Goal: Task Accomplishment & Management: Manage account settings

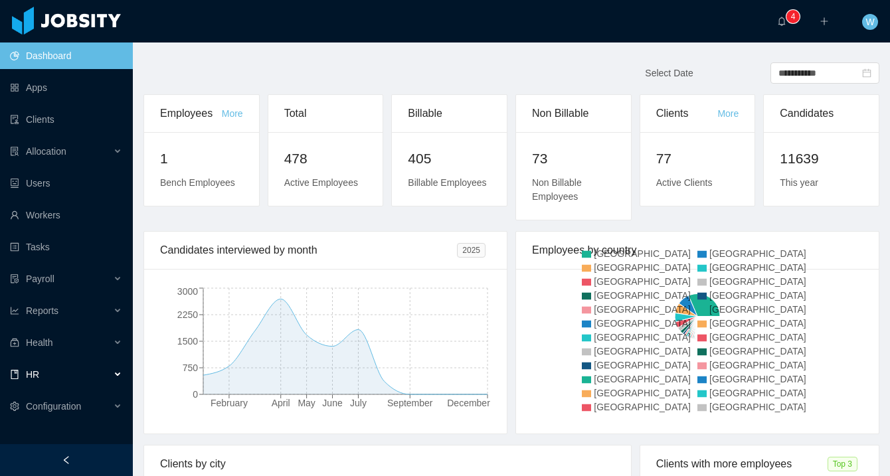
click at [68, 378] on div "HR" at bounding box center [66, 374] width 133 height 27
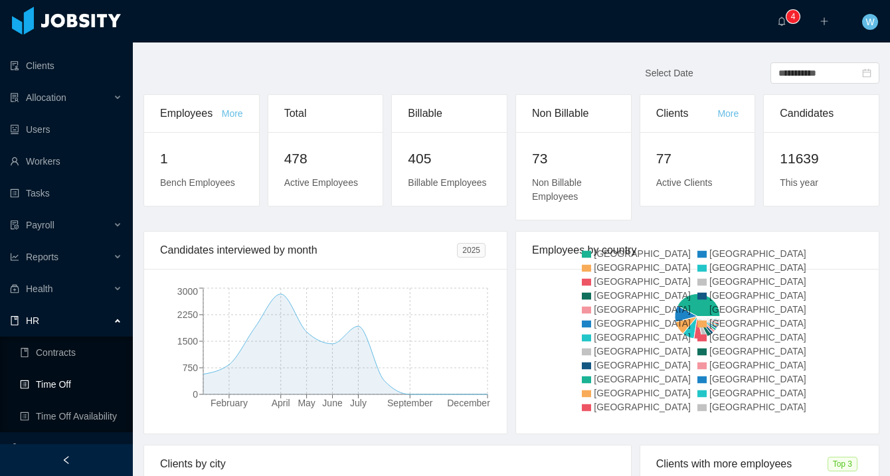
scroll to position [74, 0]
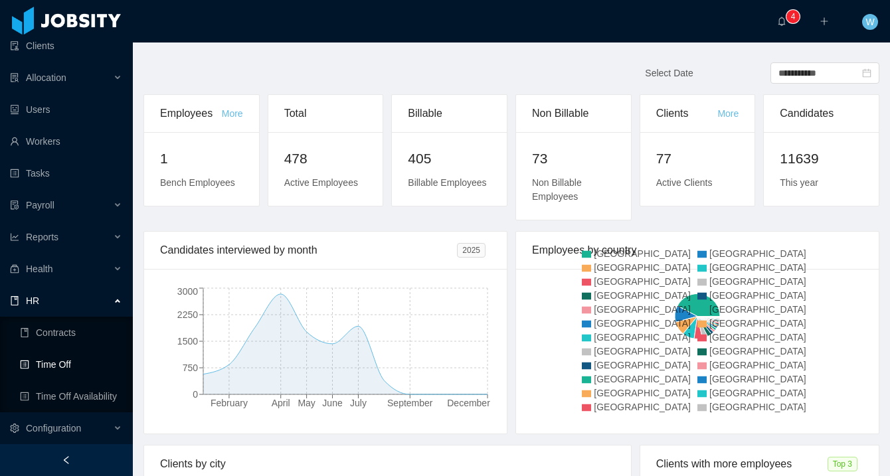
click at [74, 365] on link "Time Off" at bounding box center [71, 364] width 102 height 27
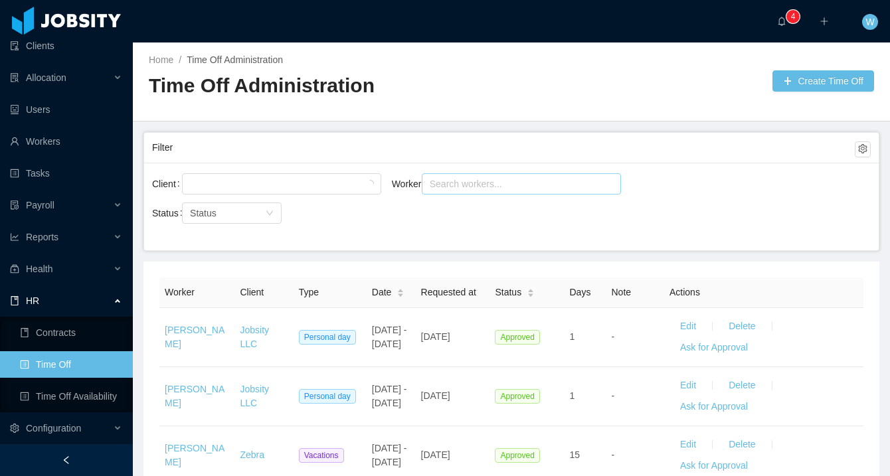
click at [463, 187] on div "Search workers..." at bounding box center [515, 183] width 171 height 13
type input "**********"
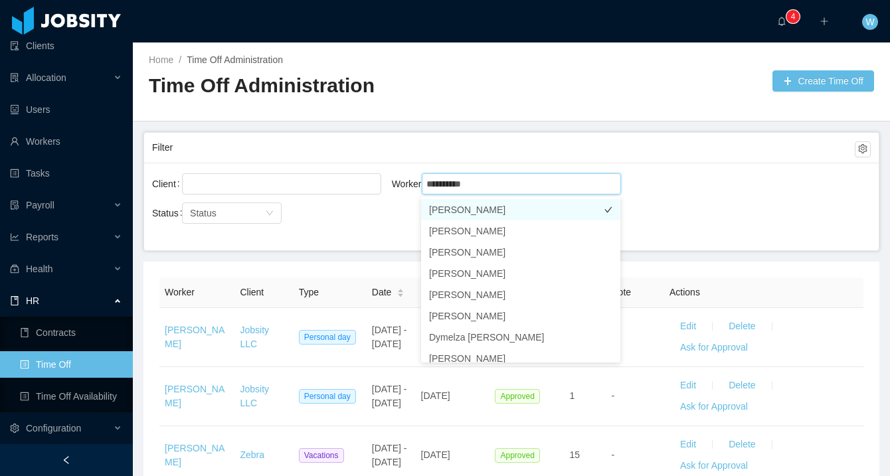
click at [463, 205] on li "[PERSON_NAME]" at bounding box center [520, 209] width 199 height 21
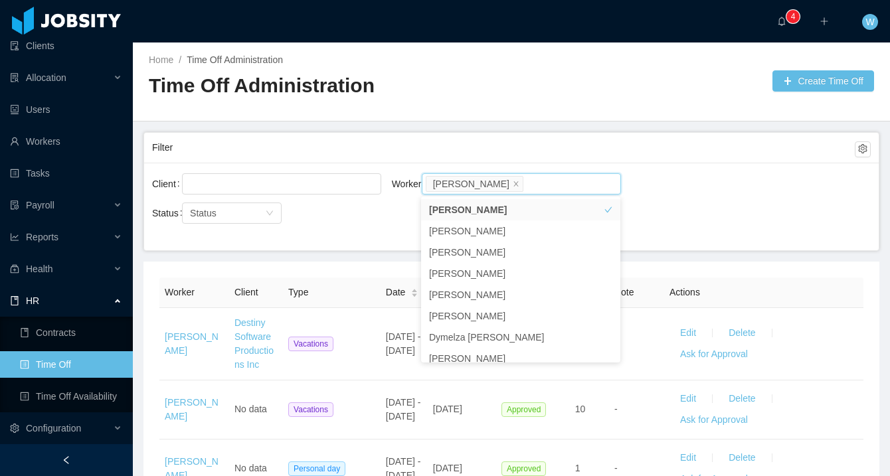
click at [502, 112] on div "Home / Time Off Administration / Time Off Administration Create Time Off" at bounding box center [511, 82] width 757 height 79
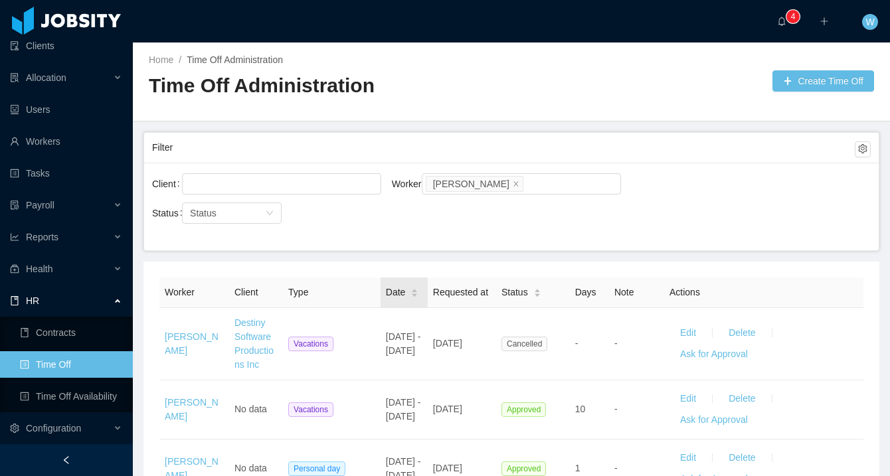
click at [404, 297] on span "Date" at bounding box center [396, 293] width 20 height 14
click at [417, 298] on icon "icon: caret-down" at bounding box center [414, 295] width 5 height 3
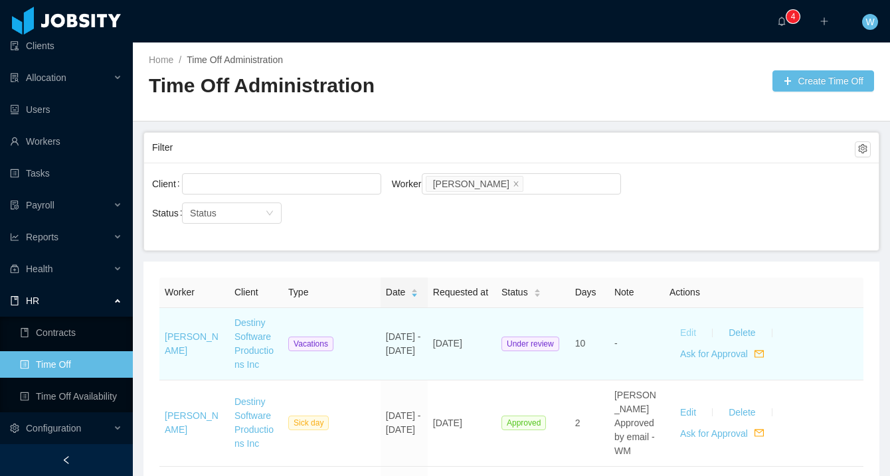
click at [691, 344] on button "Edit" at bounding box center [687, 333] width 37 height 21
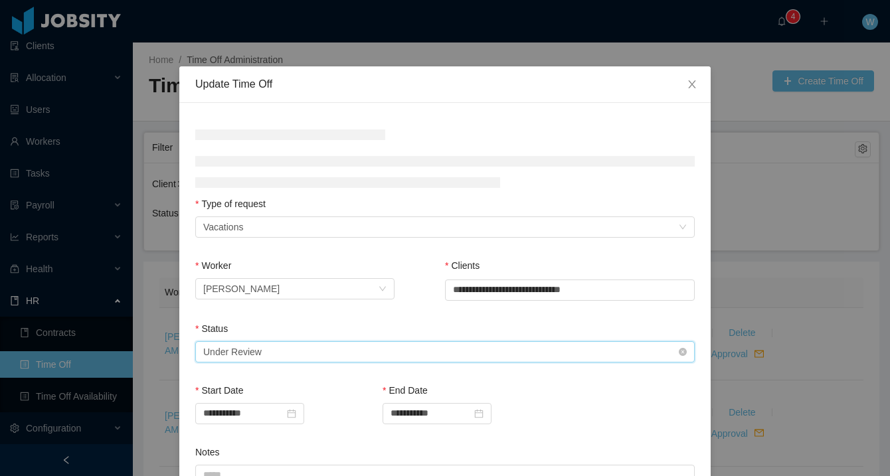
click at [349, 350] on div "Select status Under Review" at bounding box center [440, 352] width 475 height 20
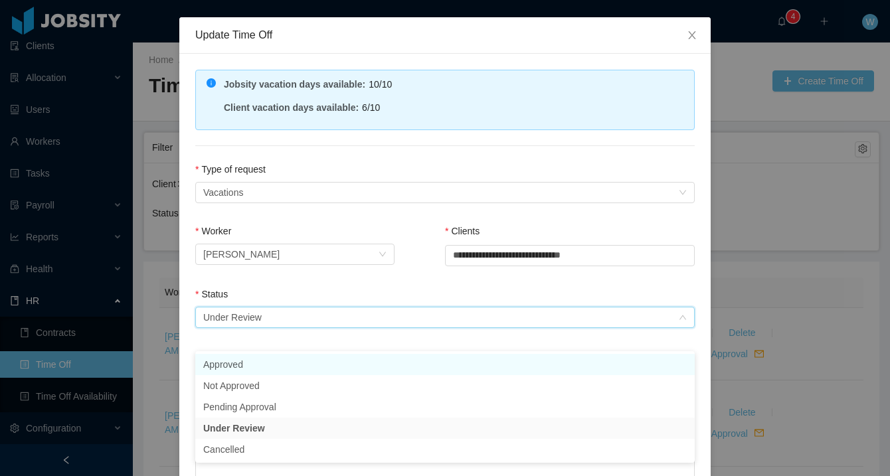
click at [340, 359] on li "Approved" at bounding box center [444, 364] width 499 height 21
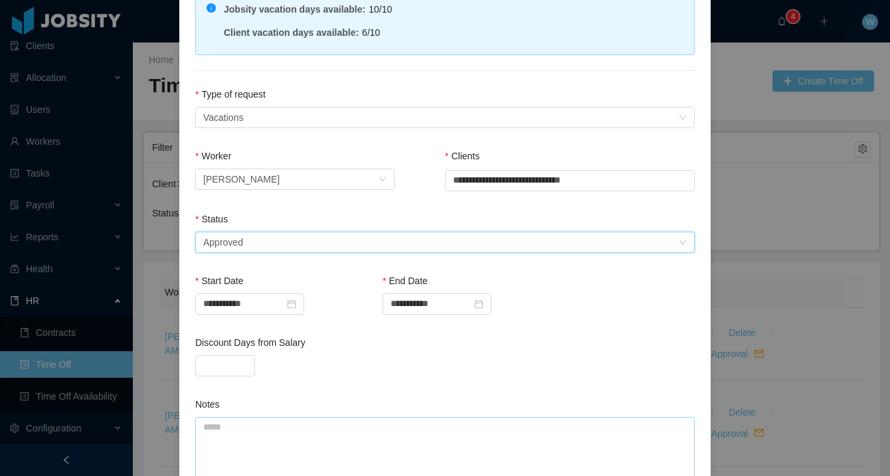
scroll to position [203, 0]
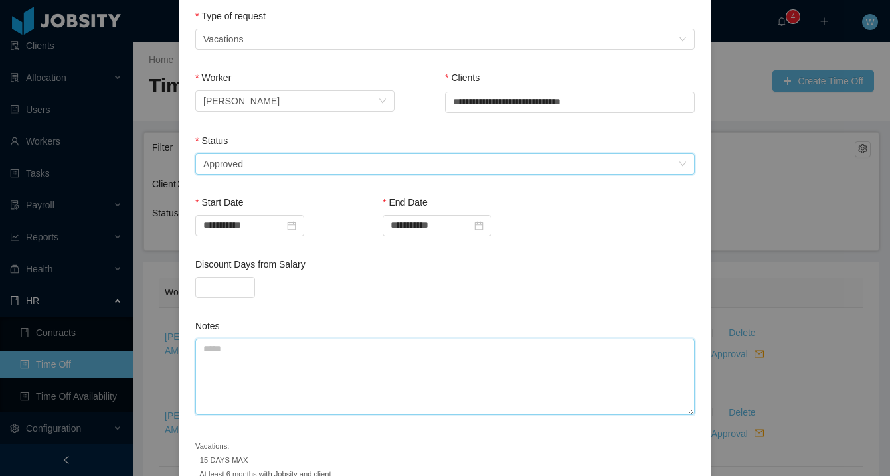
click at [319, 357] on textarea "Notes" at bounding box center [444, 377] width 499 height 76
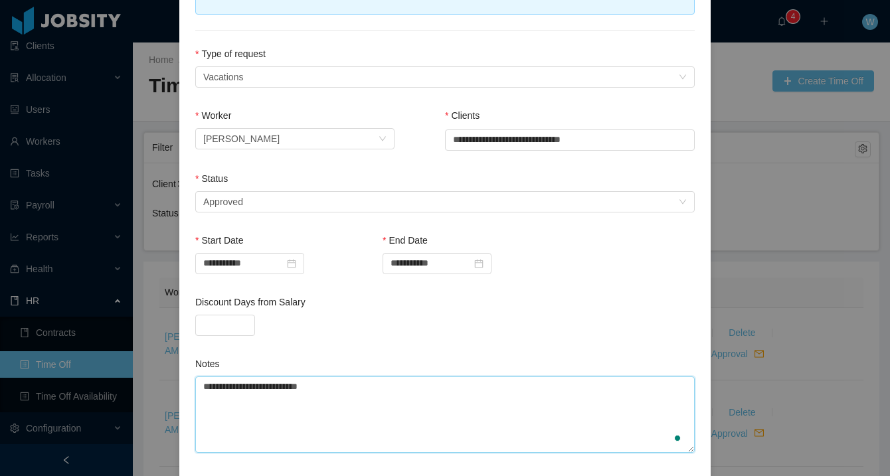
scroll to position [274, 0]
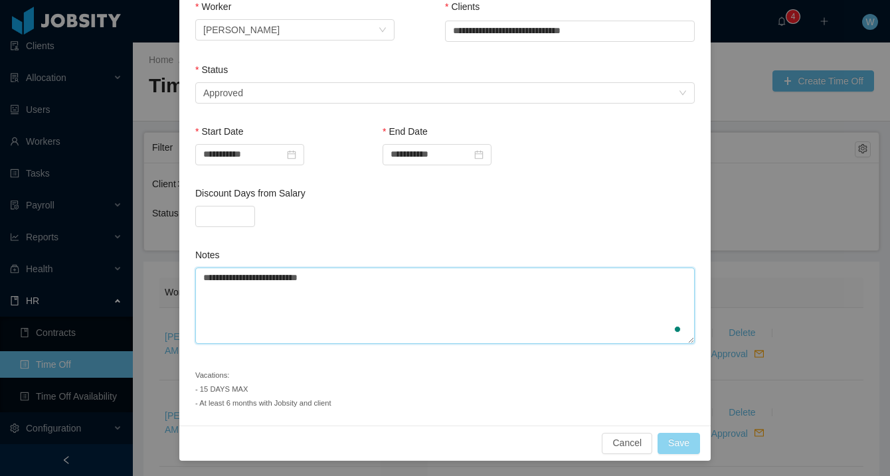
type textarea "**********"
click at [687, 443] on button "Save" at bounding box center [678, 443] width 43 height 21
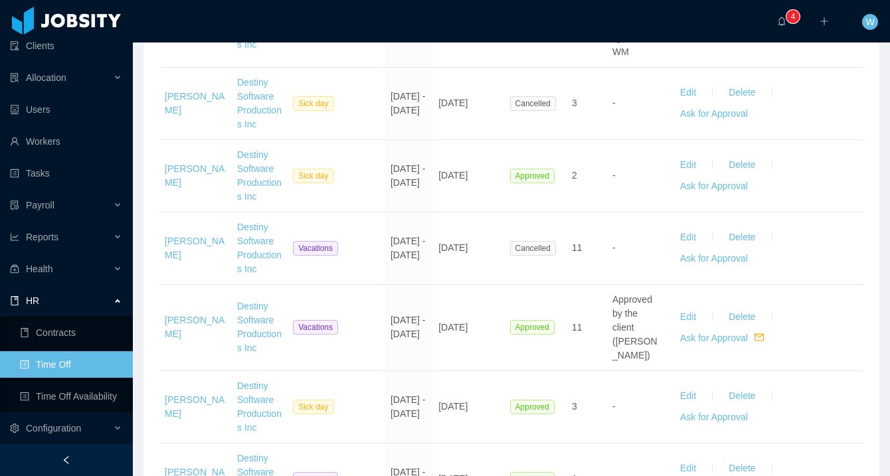
scroll to position [0, 0]
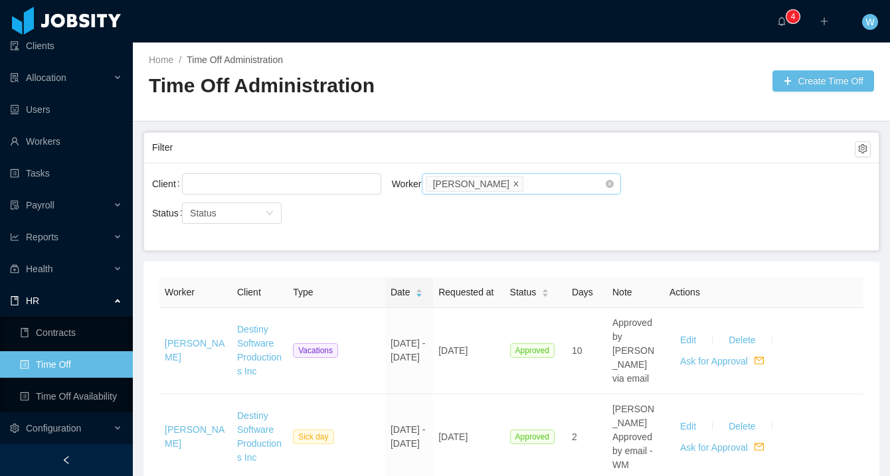
click at [513, 185] on icon "icon: close" at bounding box center [516, 183] width 7 height 7
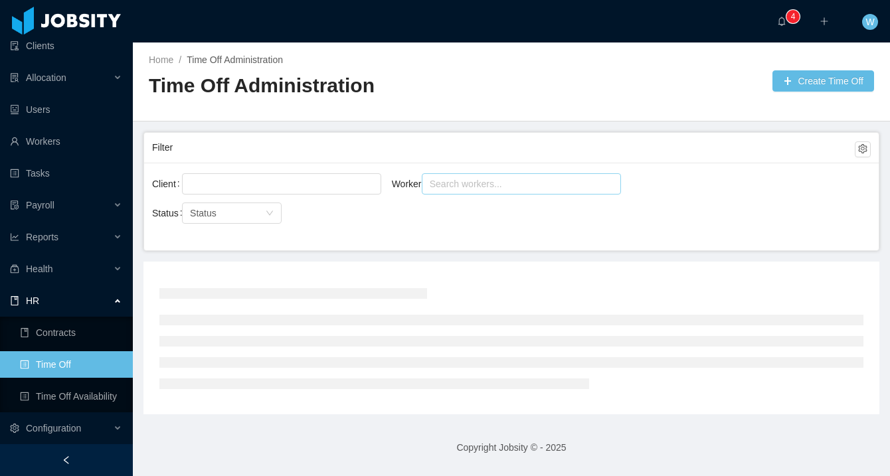
click at [493, 185] on div "Search workers..." at bounding box center [515, 183] width 171 height 13
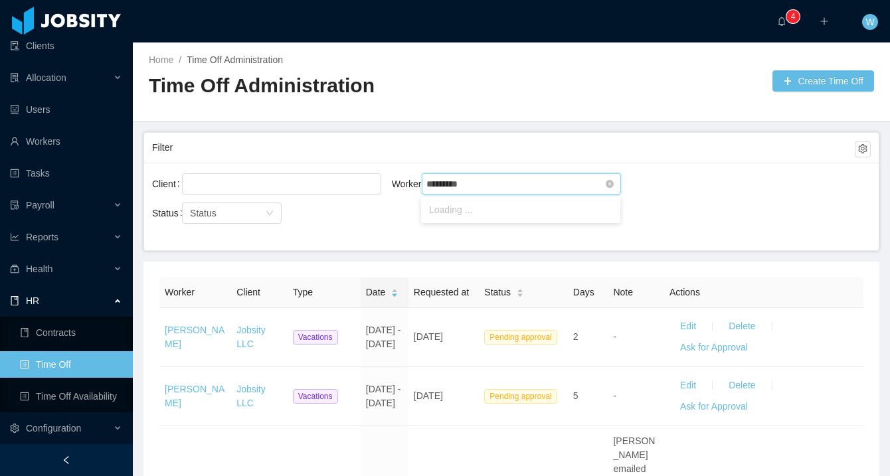
type input "**********"
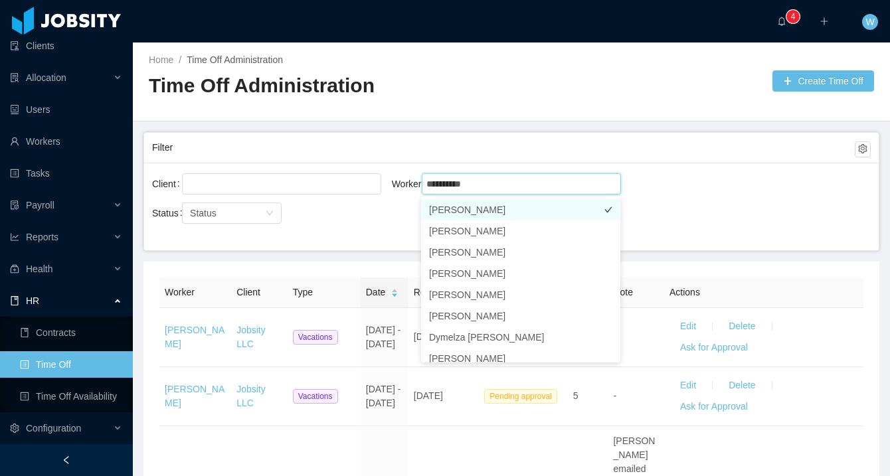
click at [449, 213] on li "[PERSON_NAME]" at bounding box center [520, 209] width 199 height 21
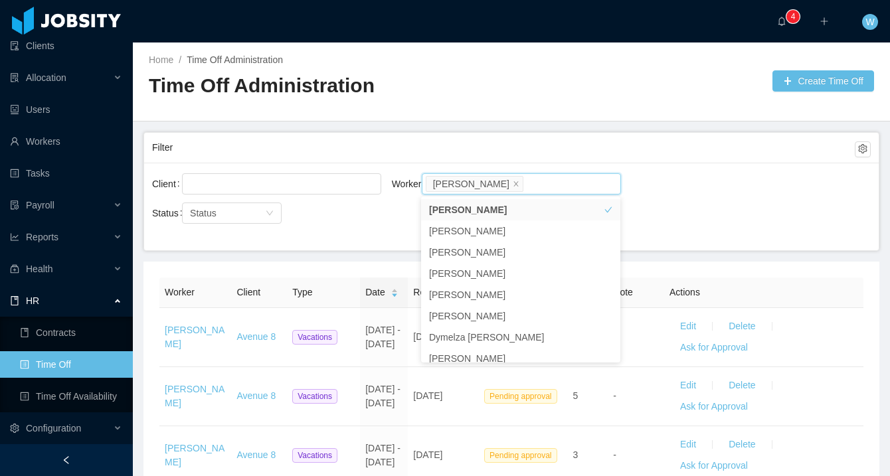
click at [454, 129] on main "Home / Time Off Administration / Time Off Administration Create Time Off Filter…" at bounding box center [511, 260] width 757 height 434
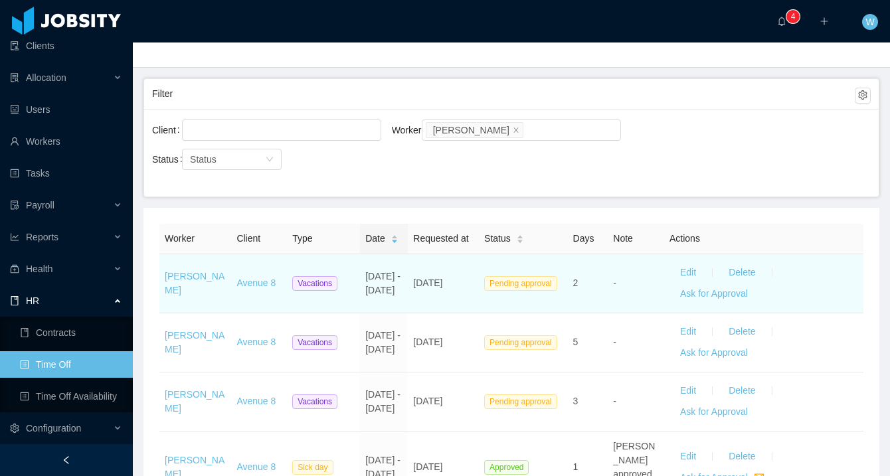
scroll to position [56, 0]
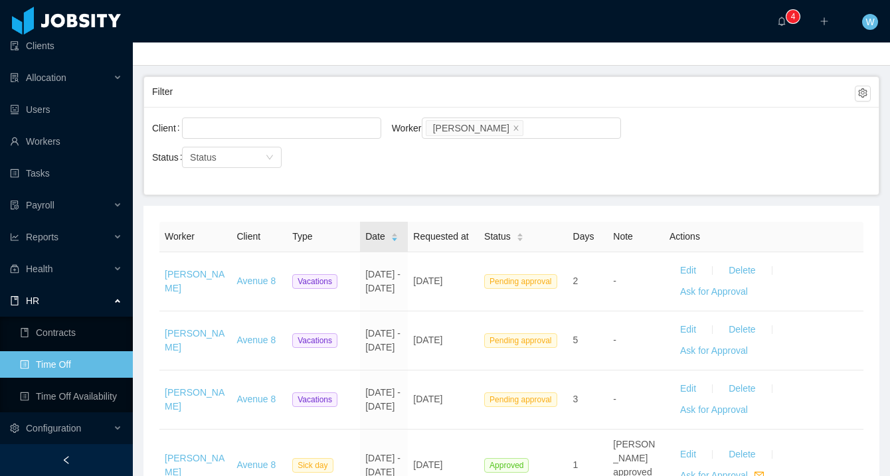
click at [397, 240] on icon "icon: caret-down" at bounding box center [393, 239] width 7 height 7
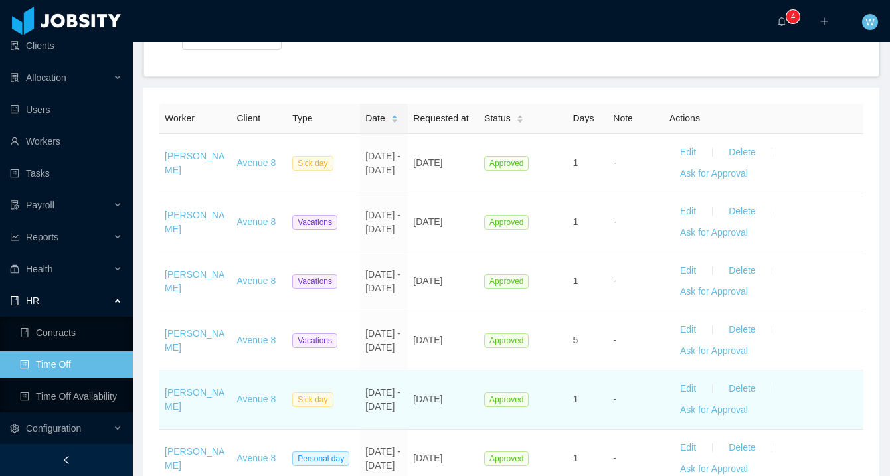
scroll to position [169, 0]
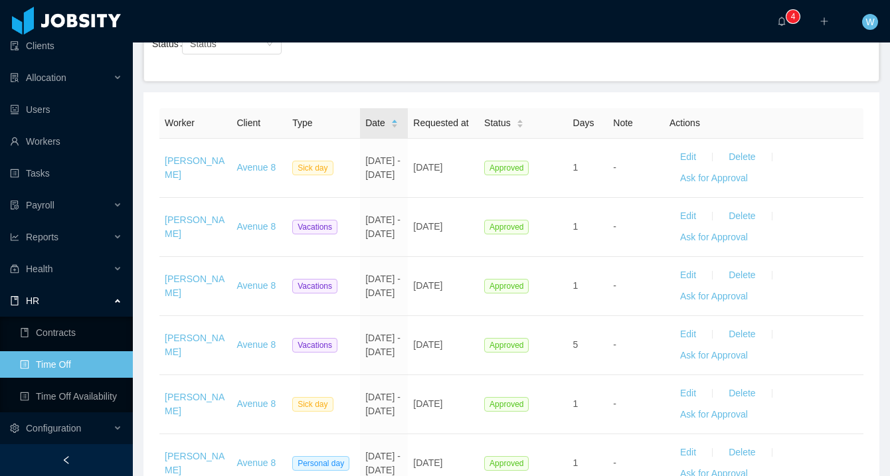
click at [390, 130] on div "Date" at bounding box center [381, 123] width 33 height 14
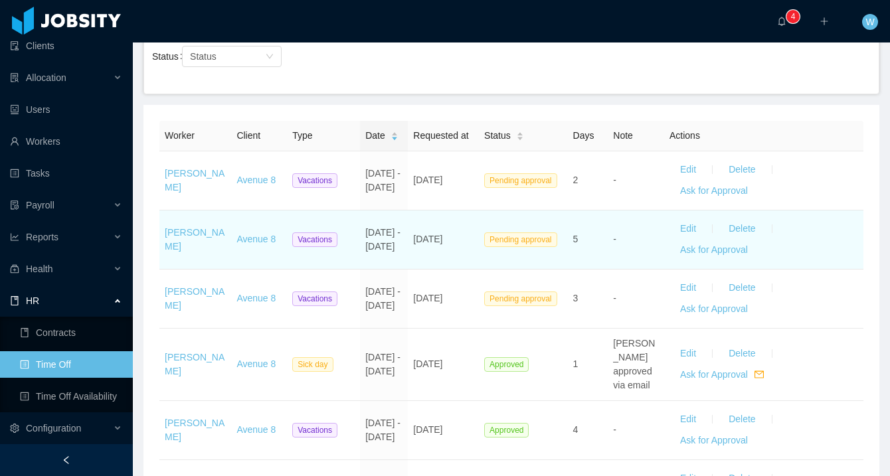
scroll to position [173, 0]
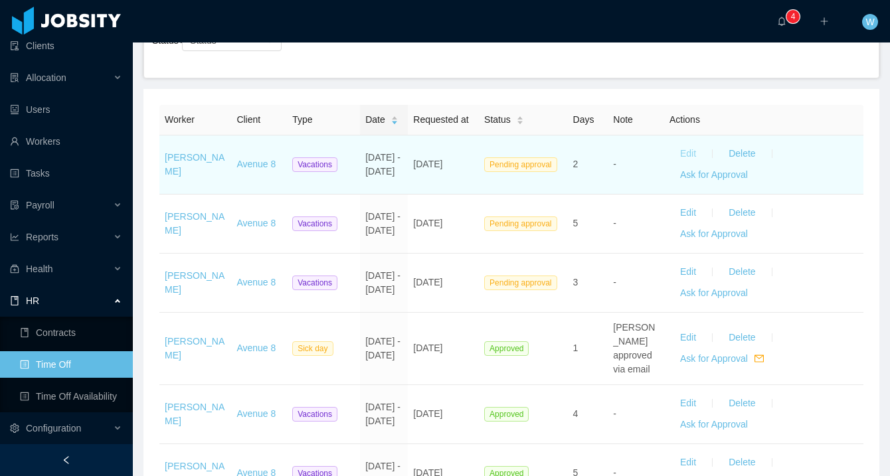
click at [689, 154] on button "Edit" at bounding box center [687, 153] width 37 height 21
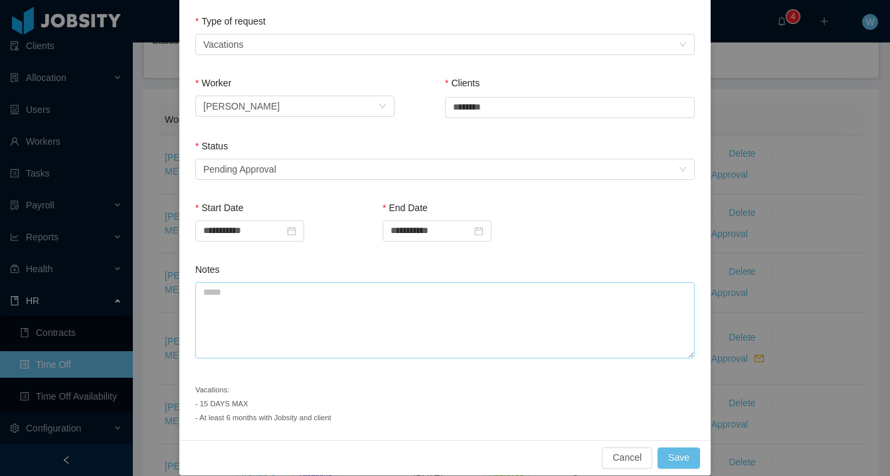
scroll to position [212, 0]
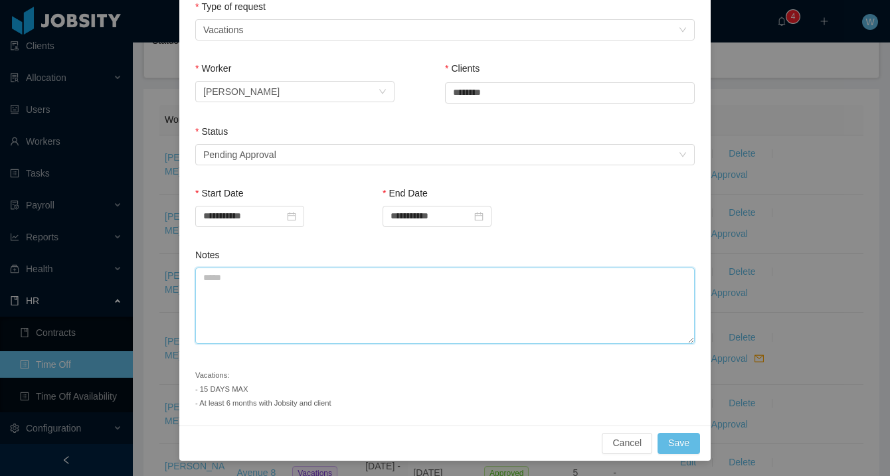
click at [326, 296] on textarea "Notes" at bounding box center [444, 306] width 499 height 76
type textarea "*"
drag, startPoint x: 412, startPoint y: 296, endPoint x: 255, endPoint y: 299, distance: 157.4
click at [150, 280] on div "**********" at bounding box center [445, 238] width 890 height 476
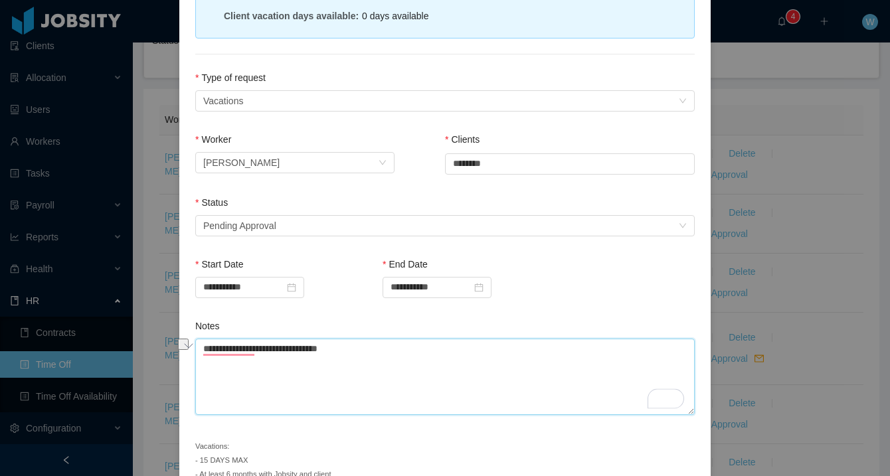
scroll to position [143, 0]
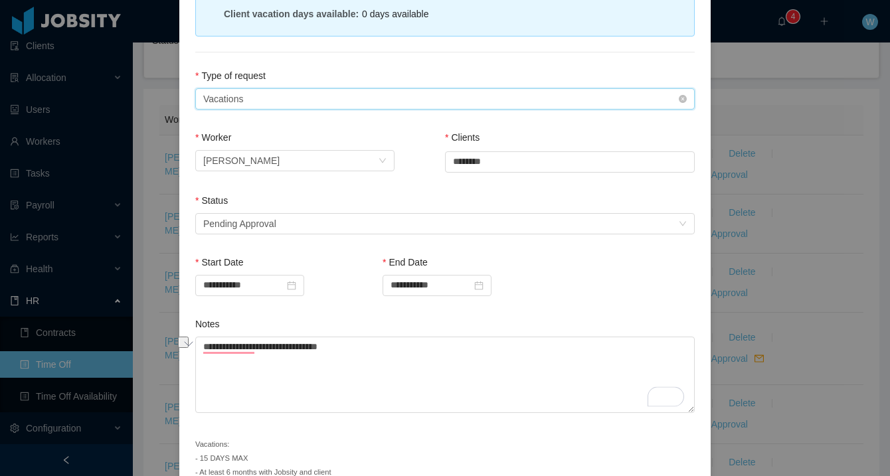
click at [355, 105] on div "Type of Request Vacations" at bounding box center [440, 99] width 475 height 20
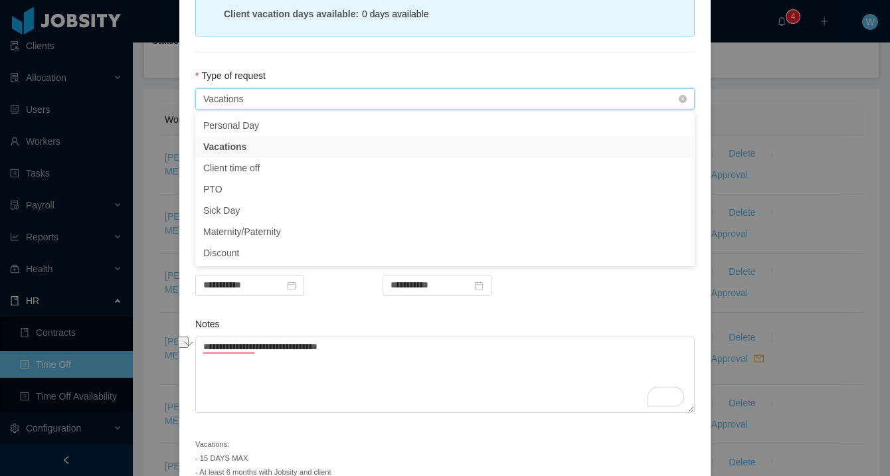
click at [325, 96] on div "Type of Request Vacations" at bounding box center [440, 99] width 475 height 20
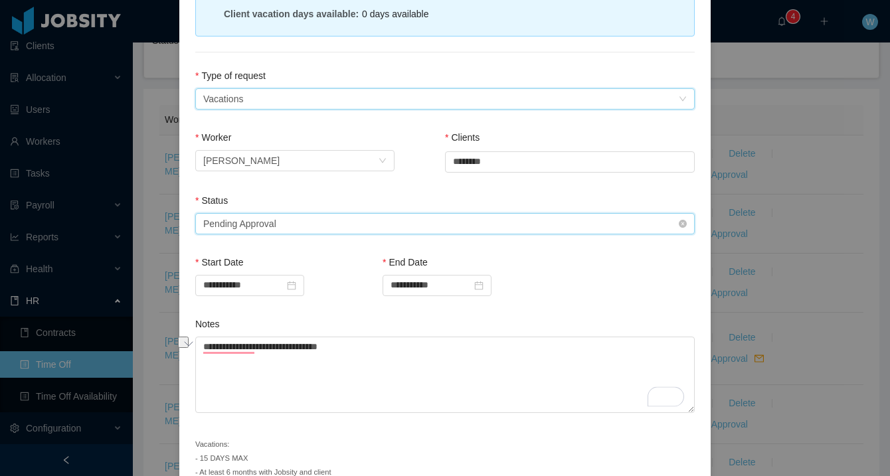
click at [308, 215] on div "Select status Pending Approval" at bounding box center [440, 224] width 475 height 20
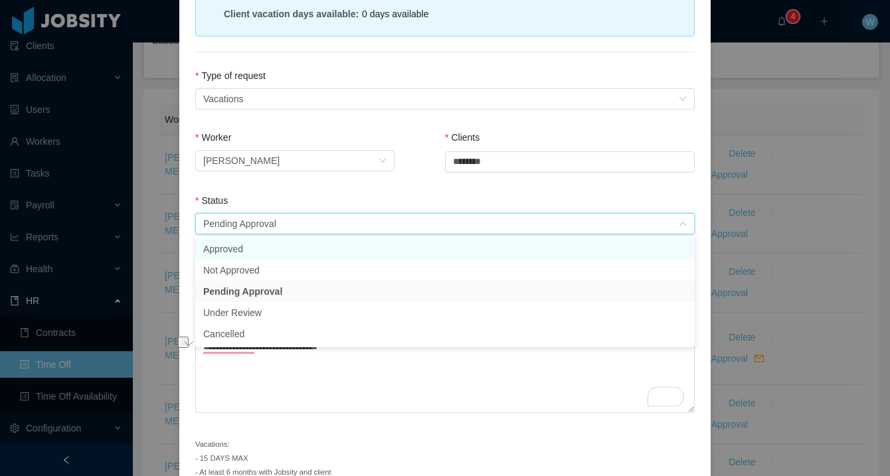
click at [301, 250] on li "Approved" at bounding box center [444, 248] width 499 height 21
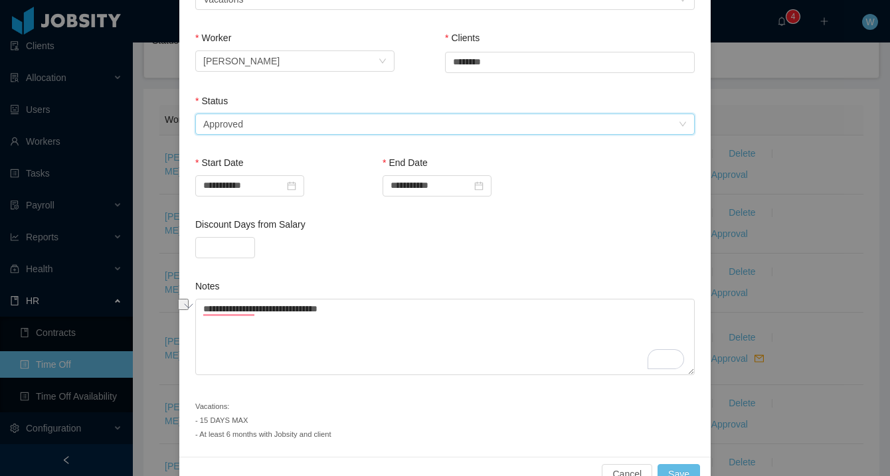
scroll to position [274, 0]
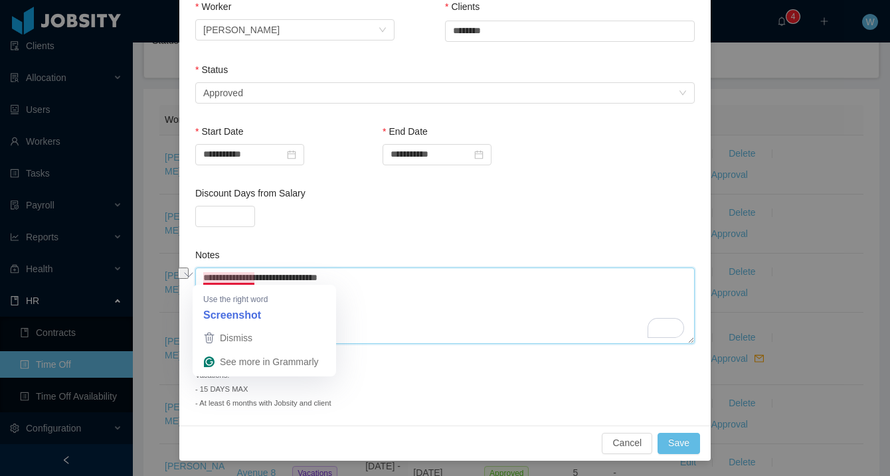
click at [232, 281] on textarea "**********" at bounding box center [444, 306] width 499 height 76
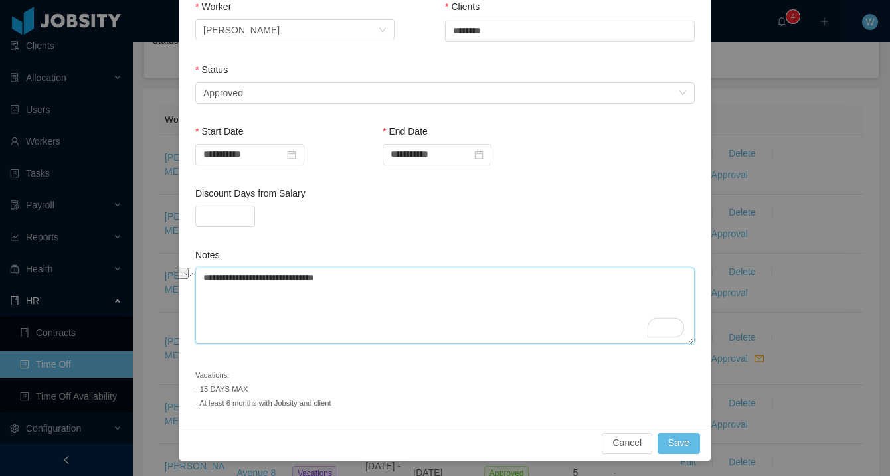
drag, startPoint x: 392, startPoint y: 288, endPoint x: 199, endPoint y: 276, distance: 194.2
click at [199, 276] on div "**********" at bounding box center [444, 127] width 531 height 668
type textarea "**********"
click at [682, 440] on button "Save" at bounding box center [678, 443] width 43 height 21
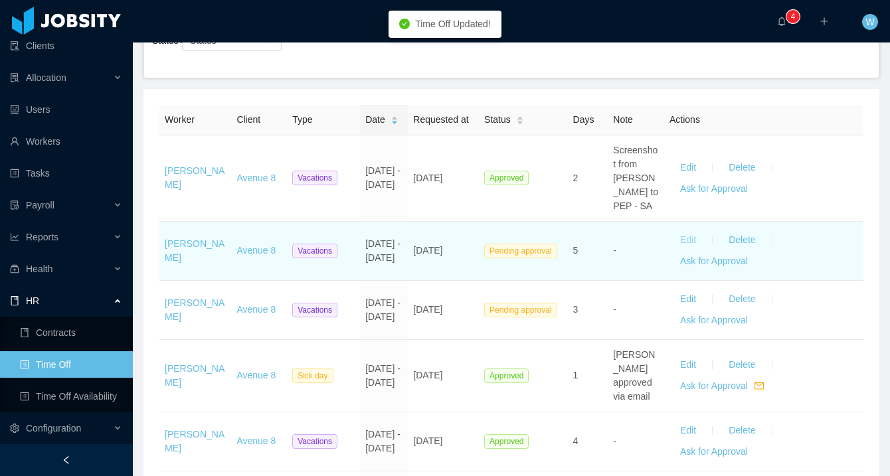
click at [686, 230] on button "Edit" at bounding box center [687, 240] width 37 height 21
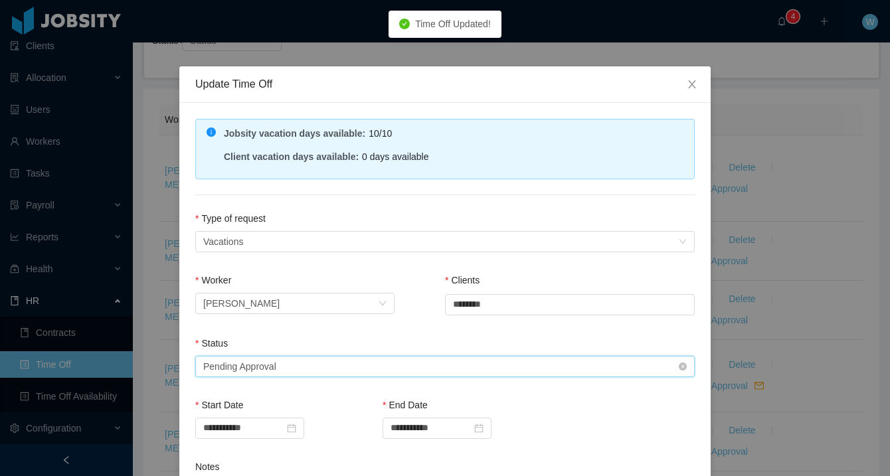
click at [428, 361] on div "Select status Pending Approval" at bounding box center [440, 367] width 475 height 20
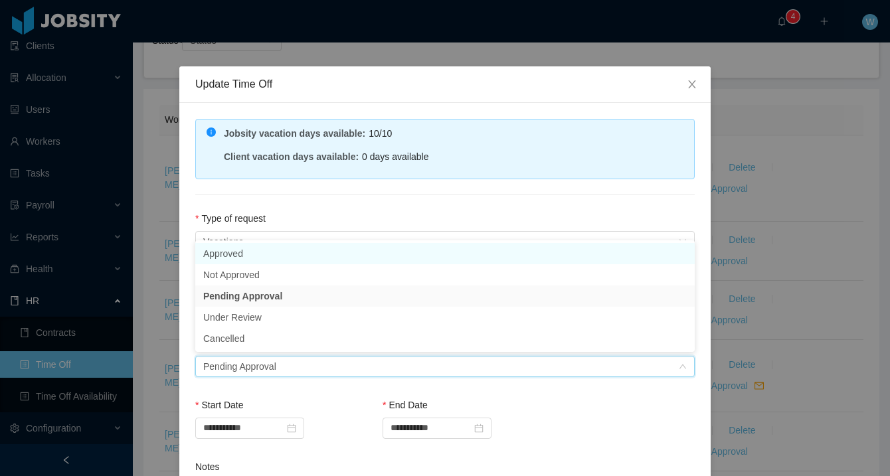
click at [345, 254] on li "Approved" at bounding box center [444, 253] width 499 height 21
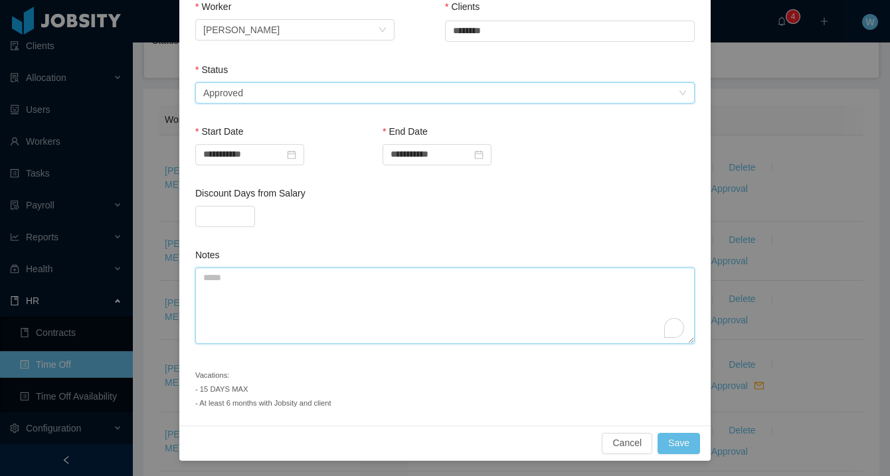
click at [361, 275] on textarea "Notes" at bounding box center [444, 306] width 499 height 76
paste textarea "**********"
type textarea "**********"
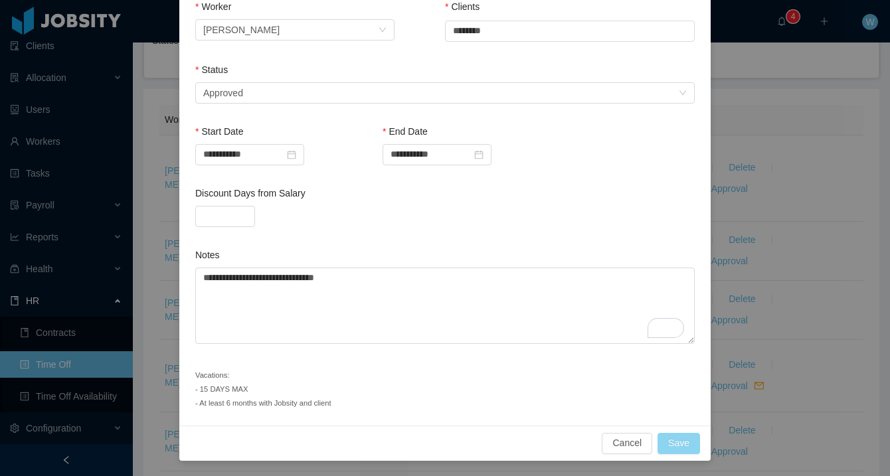
click at [699, 442] on button "Save" at bounding box center [678, 443] width 43 height 21
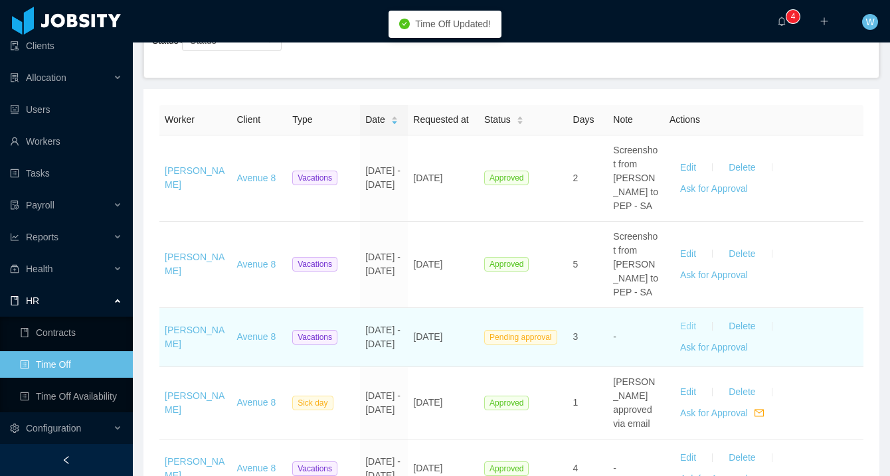
click at [695, 316] on button "Edit" at bounding box center [687, 326] width 37 height 21
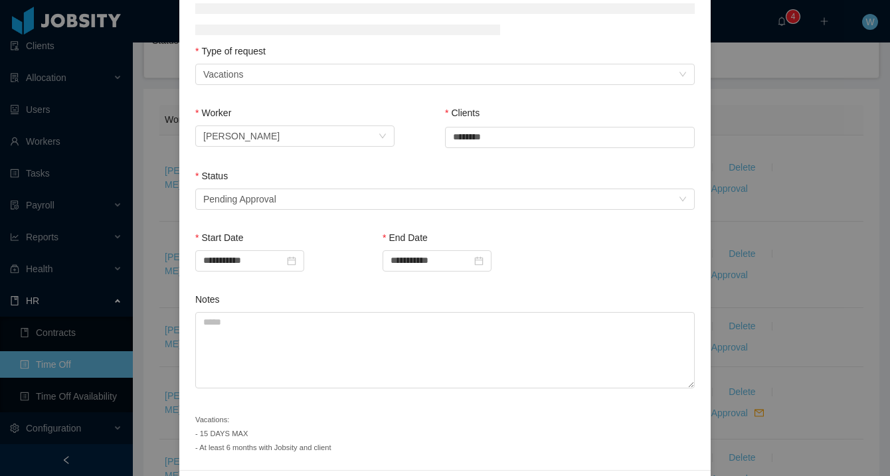
scroll to position [175, 0]
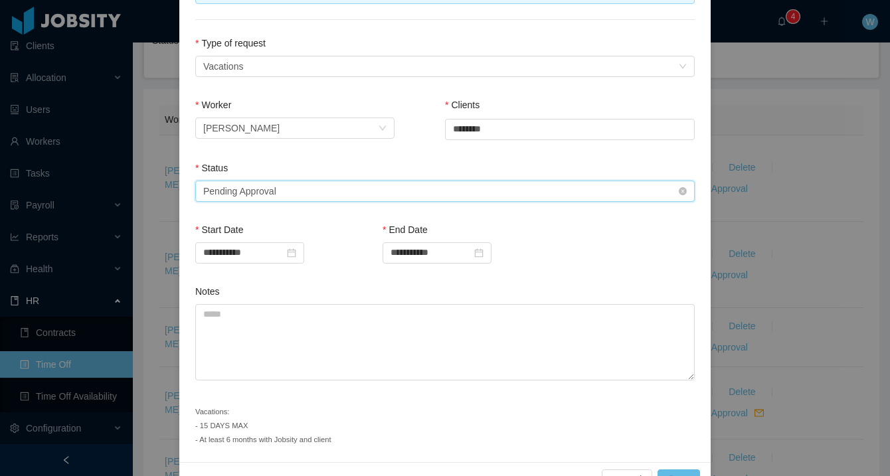
click at [440, 190] on div "Select status Pending Approval" at bounding box center [440, 191] width 475 height 20
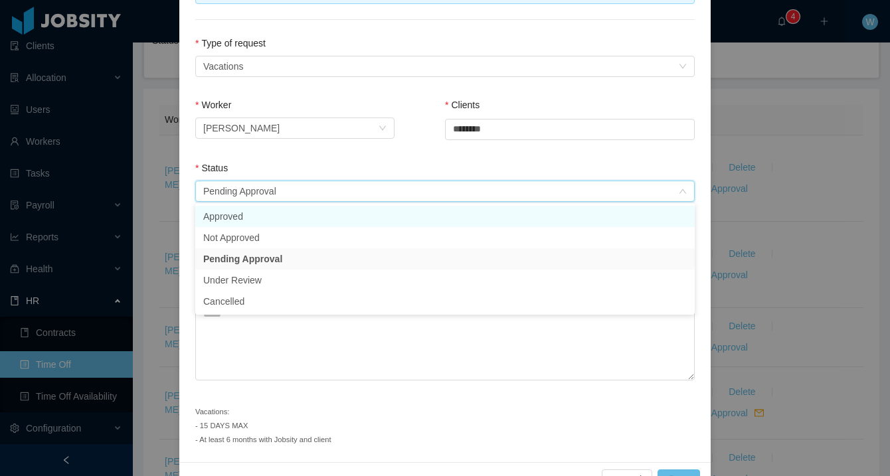
click at [420, 212] on li "Approved" at bounding box center [444, 216] width 499 height 21
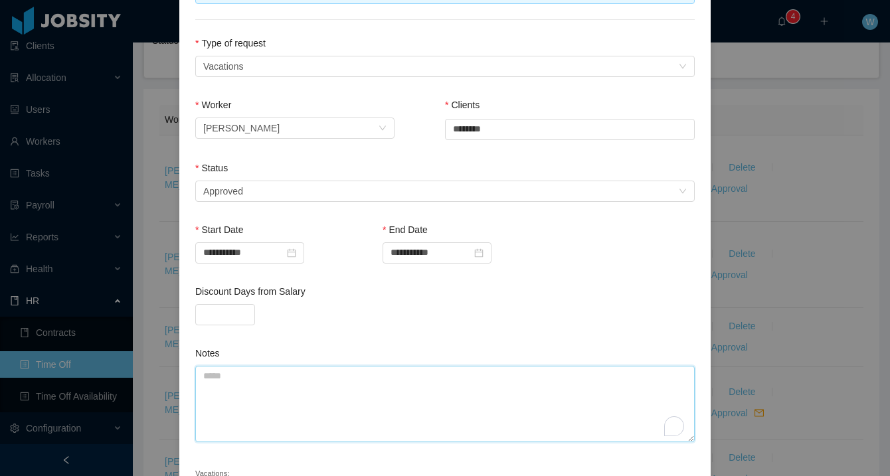
click at [365, 369] on textarea "Notes" at bounding box center [444, 404] width 499 height 76
paste textarea "**********"
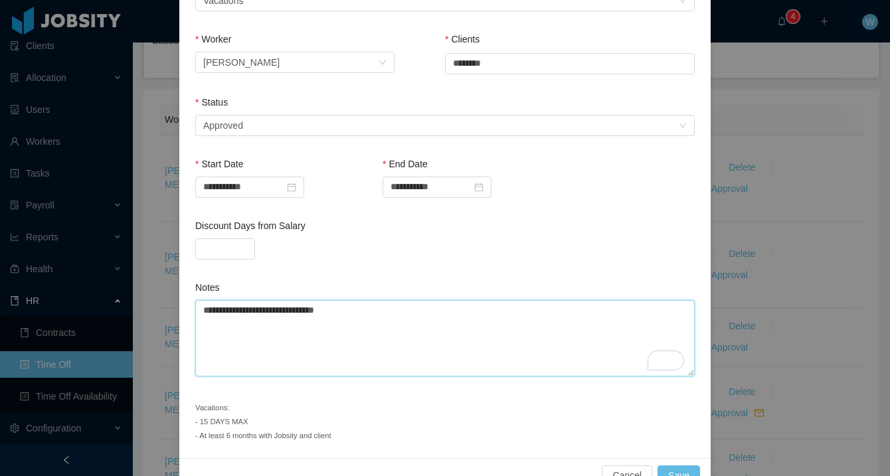
scroll to position [274, 0]
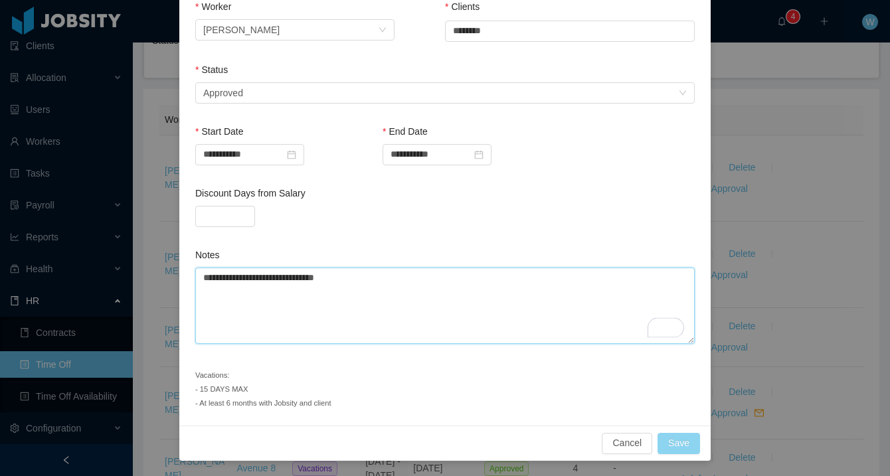
type textarea "**********"
click at [697, 444] on button "Save" at bounding box center [678, 443] width 43 height 21
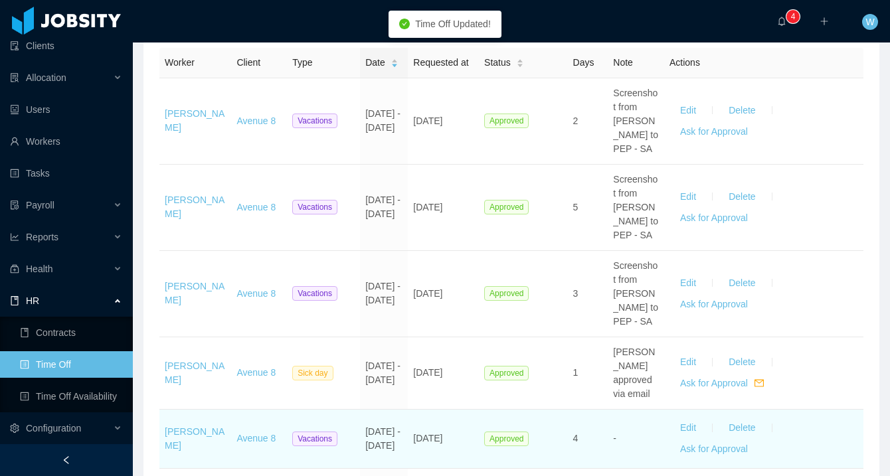
scroll to position [234, 0]
